Goal: Check status: Check status

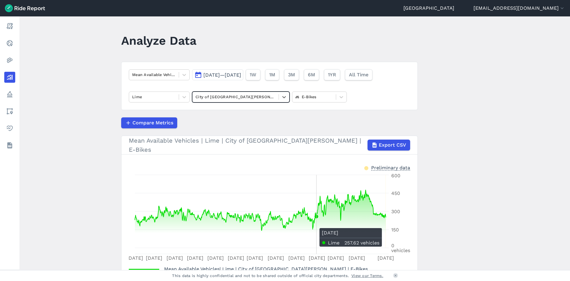
scroll to position [38, 0]
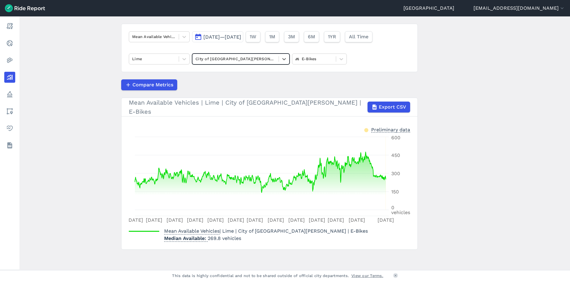
click at [227, 35] on span "[DATE]—[DATE]" at bounding box center [222, 37] width 38 height 6
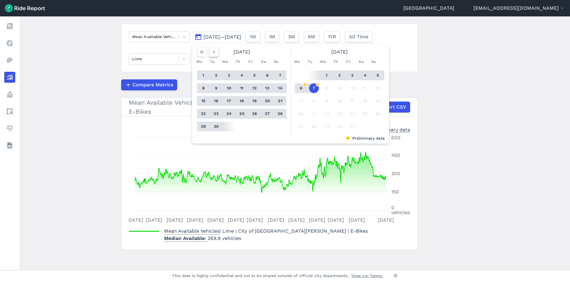
click at [214, 52] on icon "button" at bounding box center [214, 52] width 6 height 6
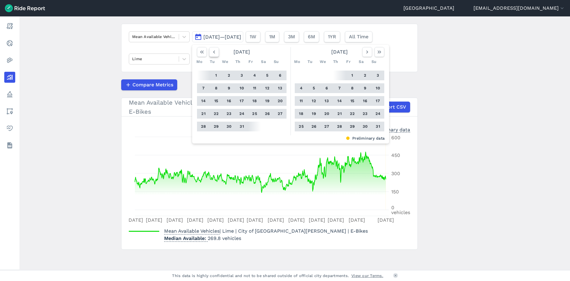
click at [214, 52] on icon "button" at bounding box center [214, 52] width 6 height 6
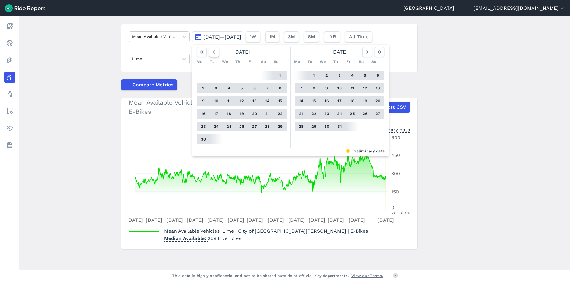
click at [214, 52] on icon "button" at bounding box center [214, 52] width 6 height 6
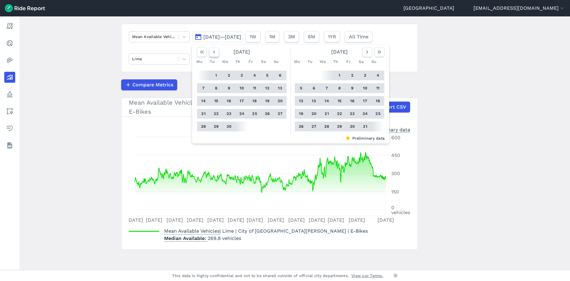
click at [214, 52] on icon "button" at bounding box center [214, 52] width 6 height 6
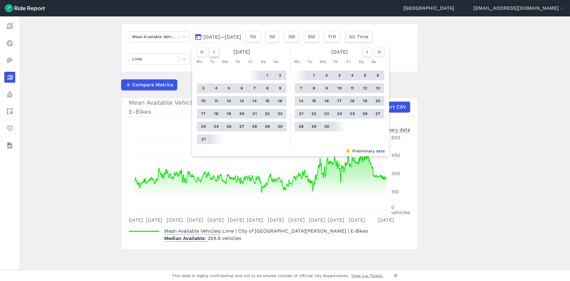
click at [214, 52] on icon "button" at bounding box center [214, 52] width 6 height 6
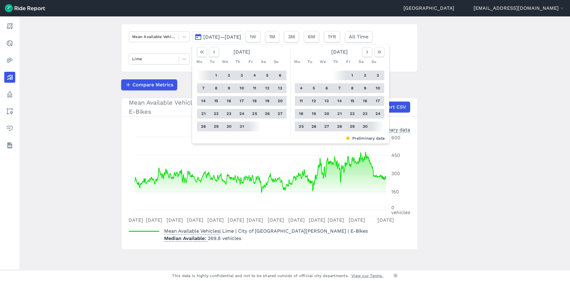
click at [215, 76] on button "1" at bounding box center [216, 76] width 10 height 10
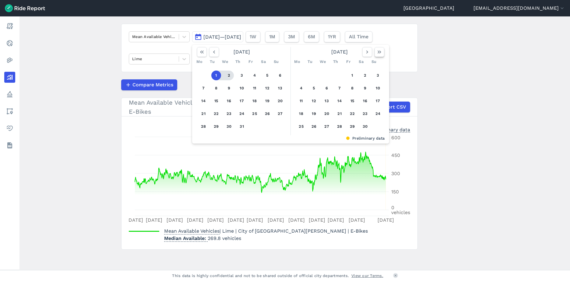
click at [378, 52] on icon "button" at bounding box center [379, 52] width 6 height 6
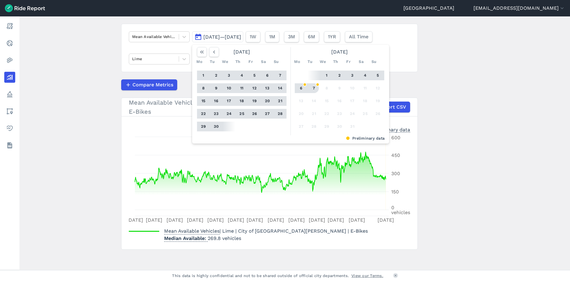
click at [314, 89] on button "7" at bounding box center [314, 88] width 10 height 10
